Goal: Download file/media

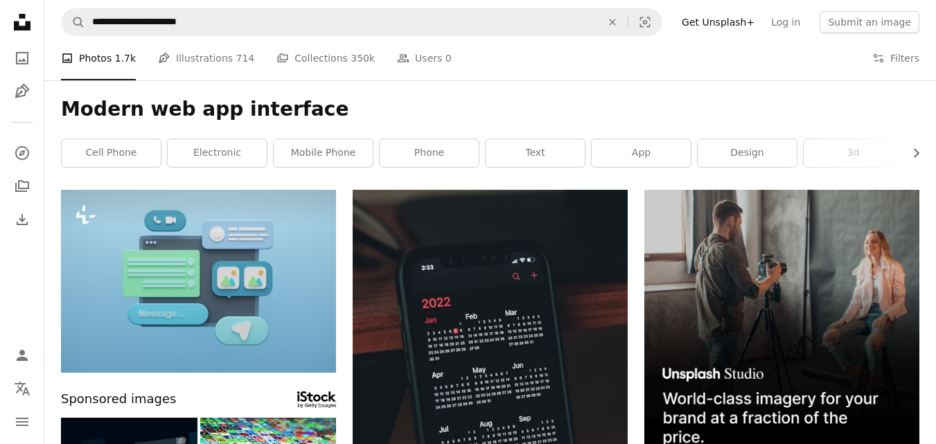
scroll to position [1866, 0]
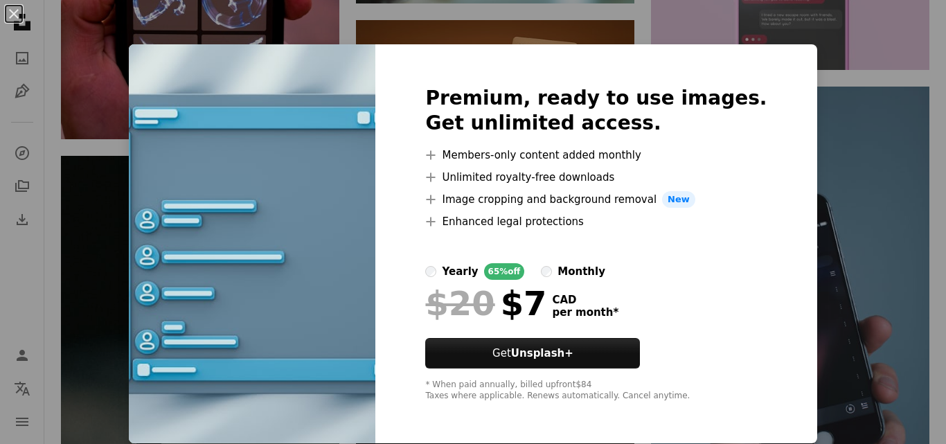
click at [844, 189] on div "An X shape Premium, ready to use images. Get unlimited access. A plus sign Memb…" at bounding box center [473, 222] width 946 height 444
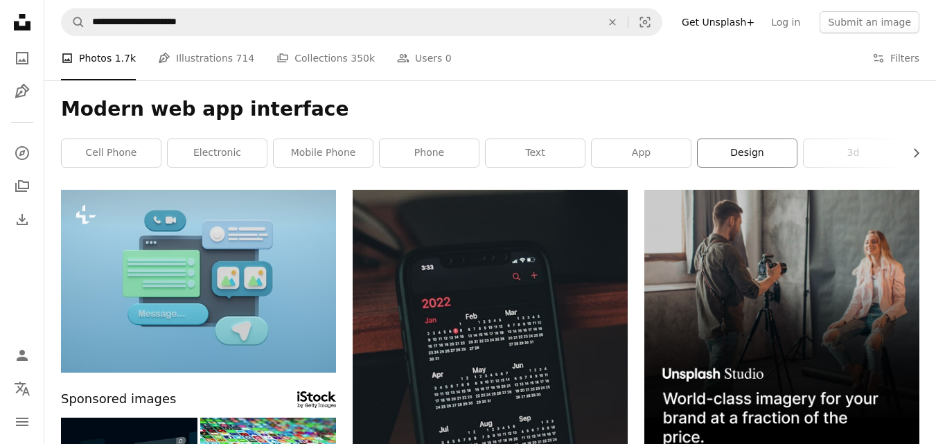
click at [702, 151] on link "design" at bounding box center [747, 153] width 99 height 28
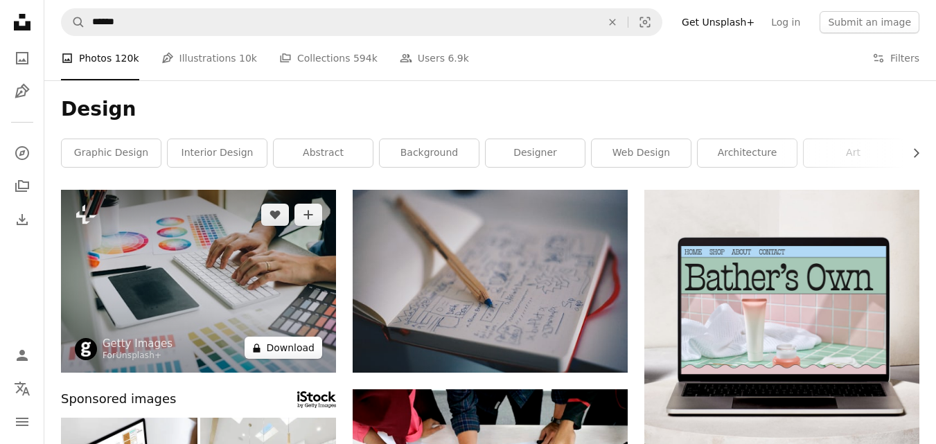
click at [274, 347] on button "A lock Download" at bounding box center [284, 348] width 78 height 22
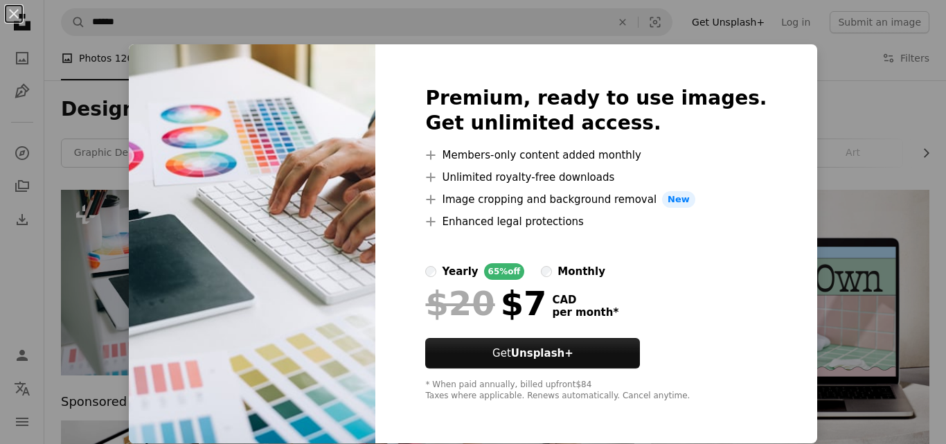
click at [795, 273] on div "An X shape Premium, ready to use images. Get unlimited access. A plus sign Memb…" at bounding box center [473, 222] width 946 height 444
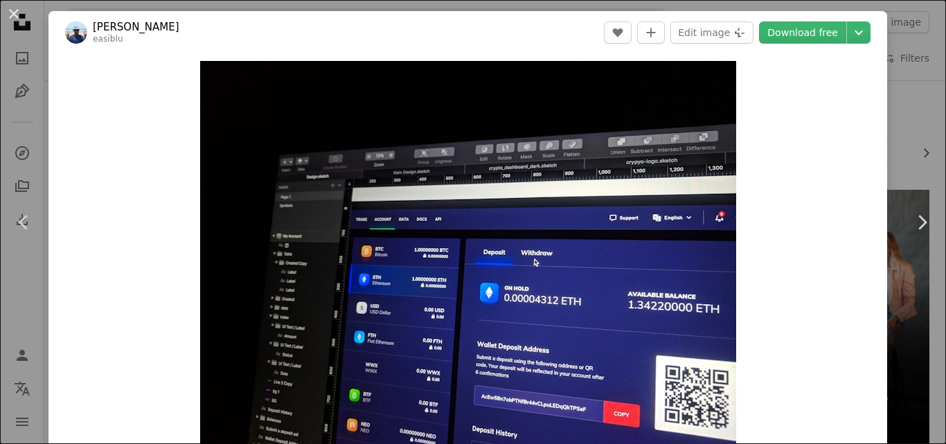
scroll to position [146, 0]
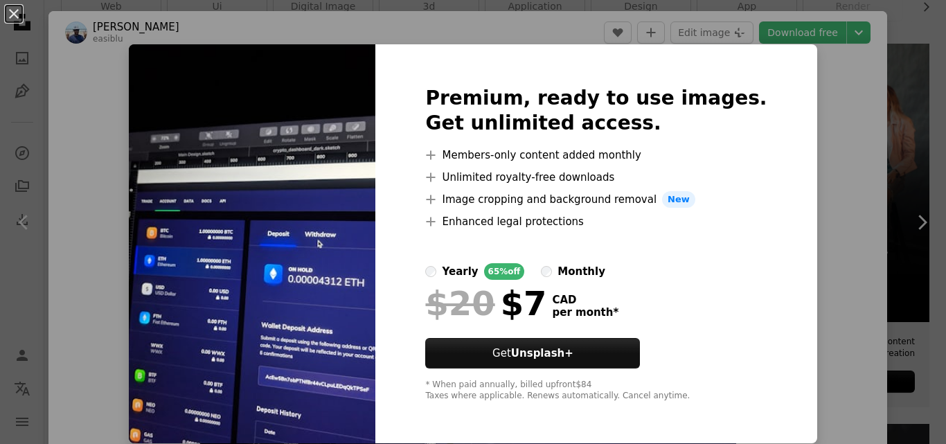
click at [575, 278] on div "monthly" at bounding box center [582, 271] width 48 height 17
click at [459, 277] on label "yearly 65% off" at bounding box center [474, 271] width 99 height 17
click at [568, 272] on div "monthly" at bounding box center [582, 271] width 48 height 17
click at [869, 309] on div "An X shape Premium, ready to use images. Get unlimited access. A plus sign Memb…" at bounding box center [473, 222] width 946 height 444
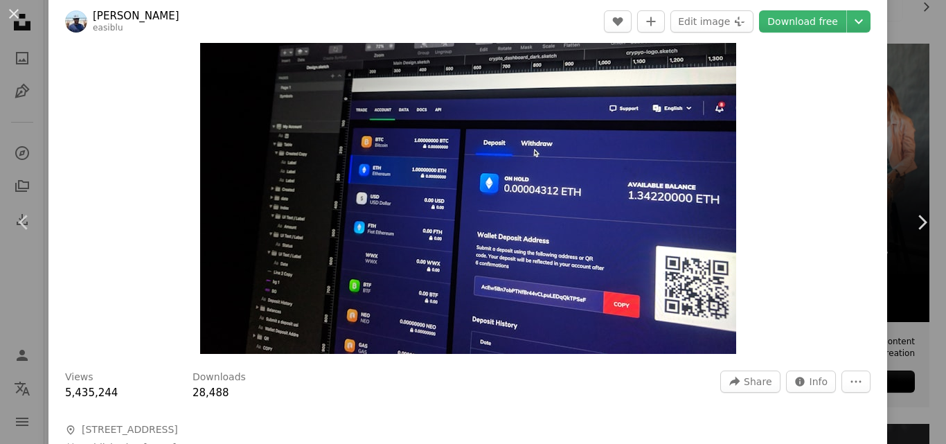
scroll to position [95, 0]
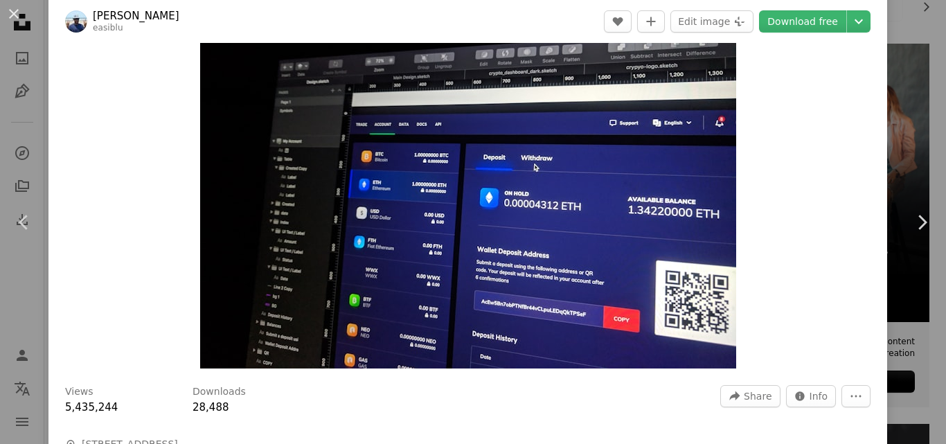
click at [865, 219] on div "Zoom in" at bounding box center [467, 167] width 839 height 416
click at [906, 204] on link "Chevron right" at bounding box center [922, 222] width 48 height 133
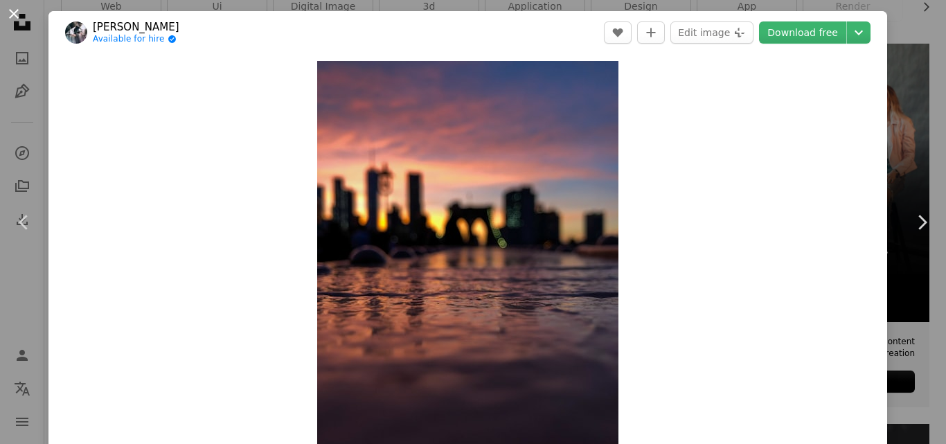
click at [15, 20] on button "An X shape" at bounding box center [14, 14] width 17 height 17
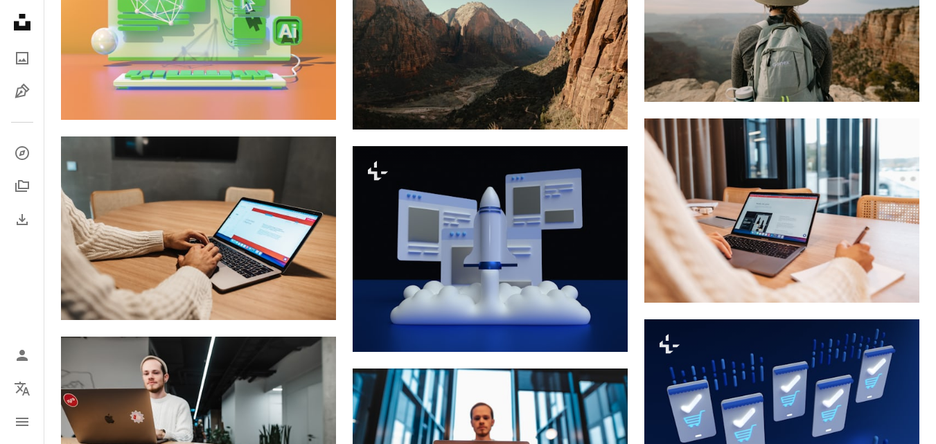
scroll to position [859, 0]
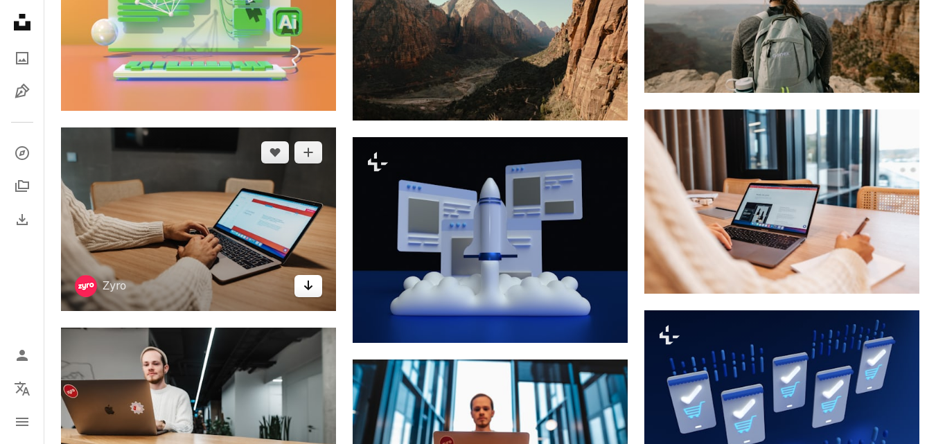
click at [316, 283] on link "Arrow pointing down" at bounding box center [308, 286] width 28 height 22
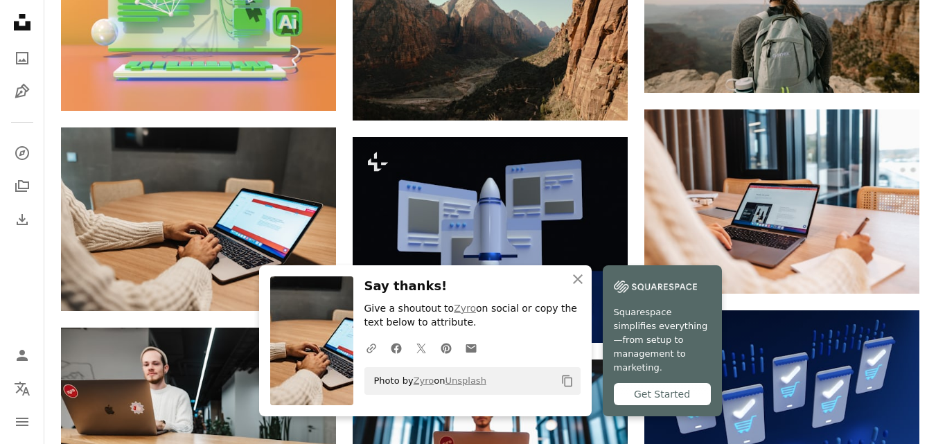
click at [935, 240] on div "Plus sign for Unsplash+ A heart A plus sign [PERSON_NAME] Alyafizi For Unsplash…" at bounding box center [490, 353] width 892 height 2044
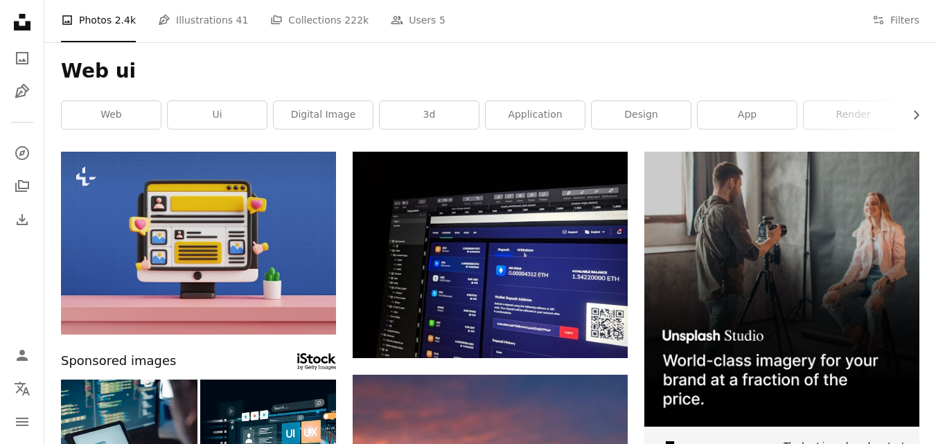
scroll to position [0, 0]
